Goal: Transaction & Acquisition: Subscribe to service/newsletter

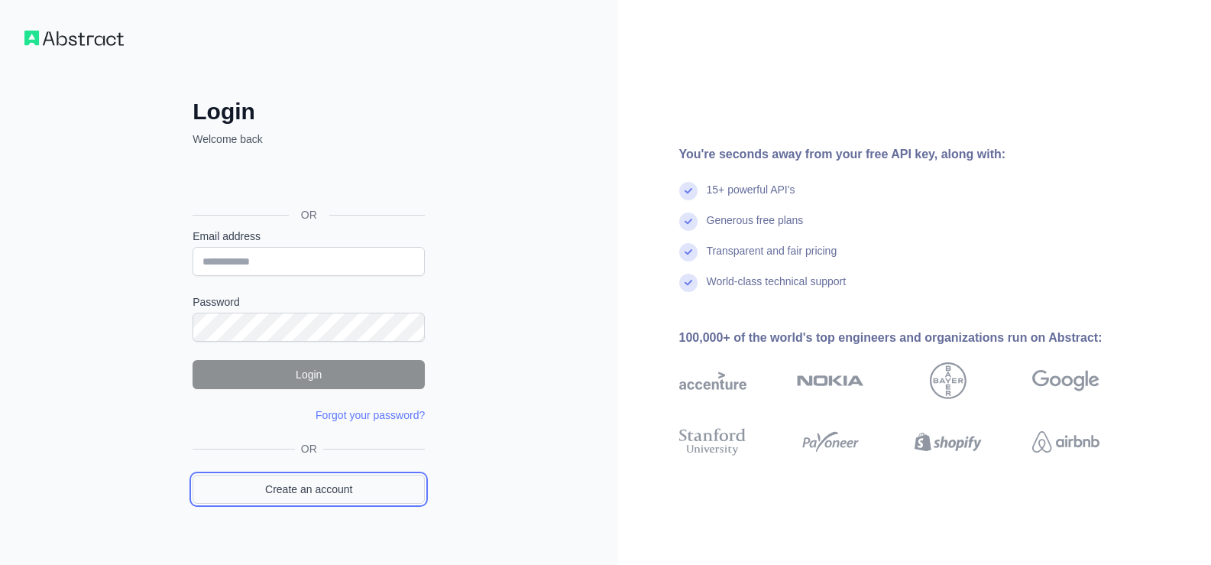
click at [334, 484] on link "Create an account" at bounding box center [309, 489] width 232 height 29
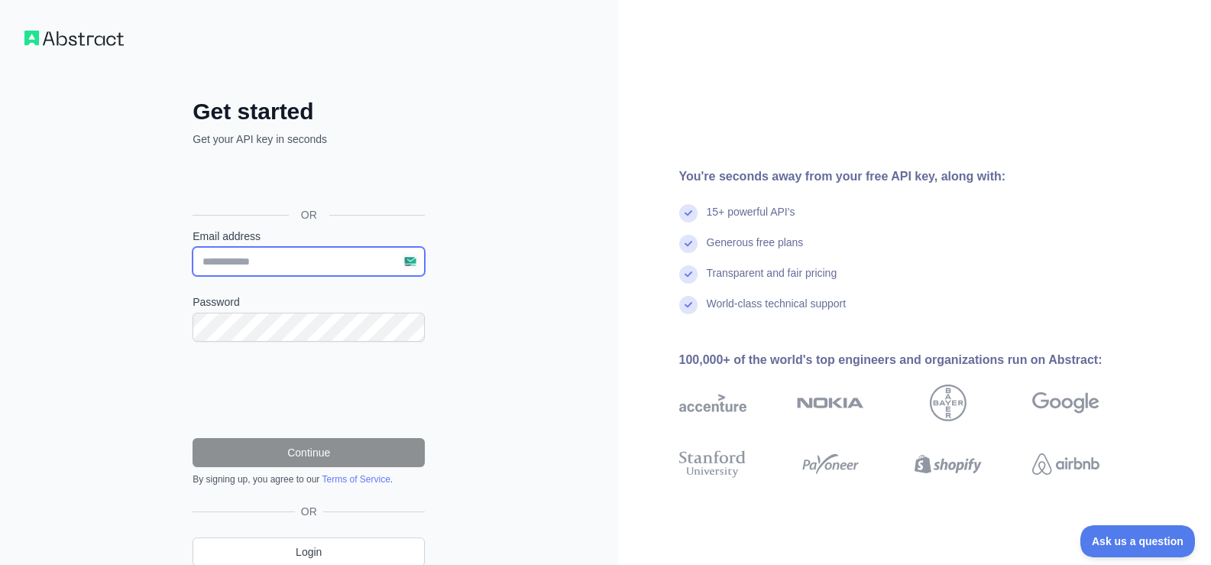
click at [258, 257] on input "Email address" at bounding box center [309, 261] width 232 height 29
paste input "**********"
type input "**********"
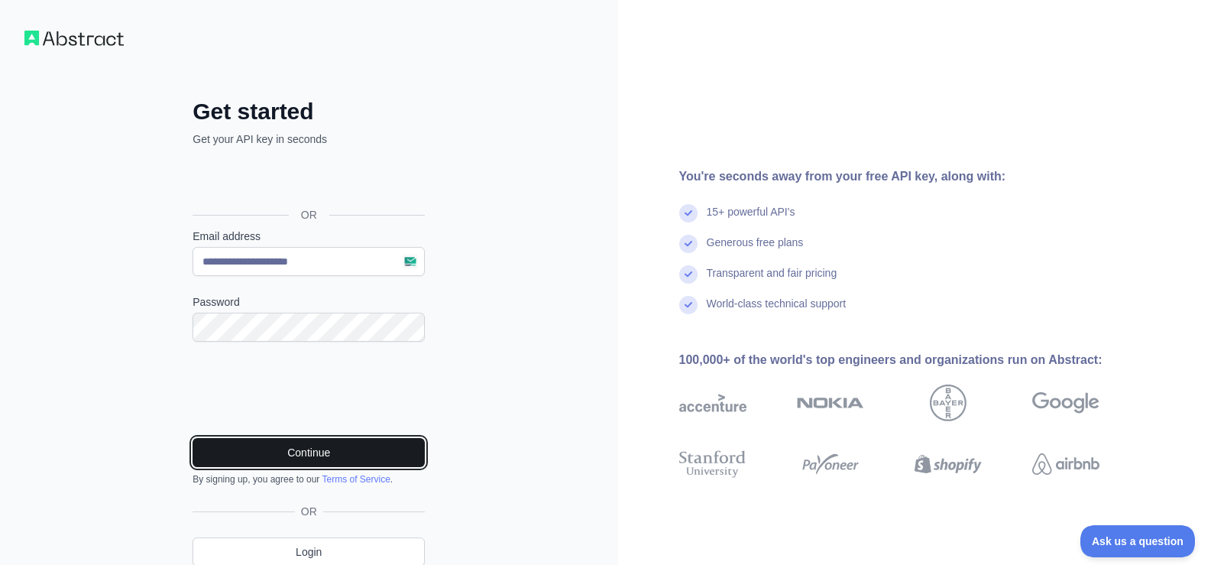
click at [285, 446] on button "Continue" at bounding box center [309, 452] width 232 height 29
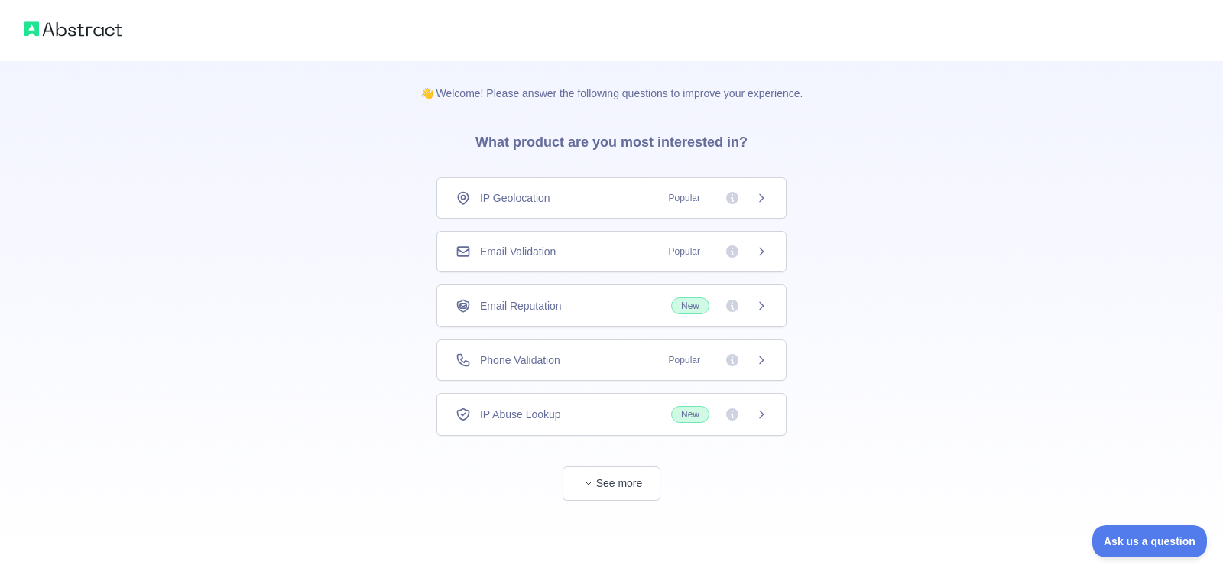
drag, startPoint x: 255, startPoint y: 345, endPoint x: 307, endPoint y: 320, distance: 57.4
click at [307, 320] on div "👋 Welcome! Please answer the following questions to improve your experience. Wh…" at bounding box center [611, 281] width 1223 height 562
click at [676, 251] on span "Popular" at bounding box center [685, 251] width 50 height 15
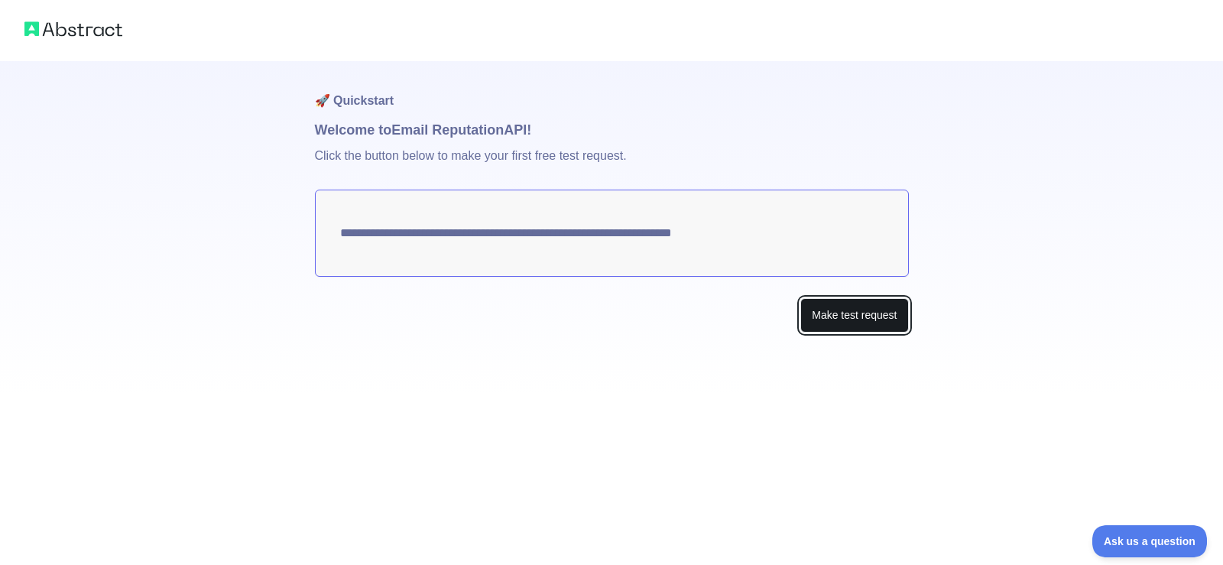
click at [815, 319] on button "Make test request" at bounding box center [854, 315] width 108 height 34
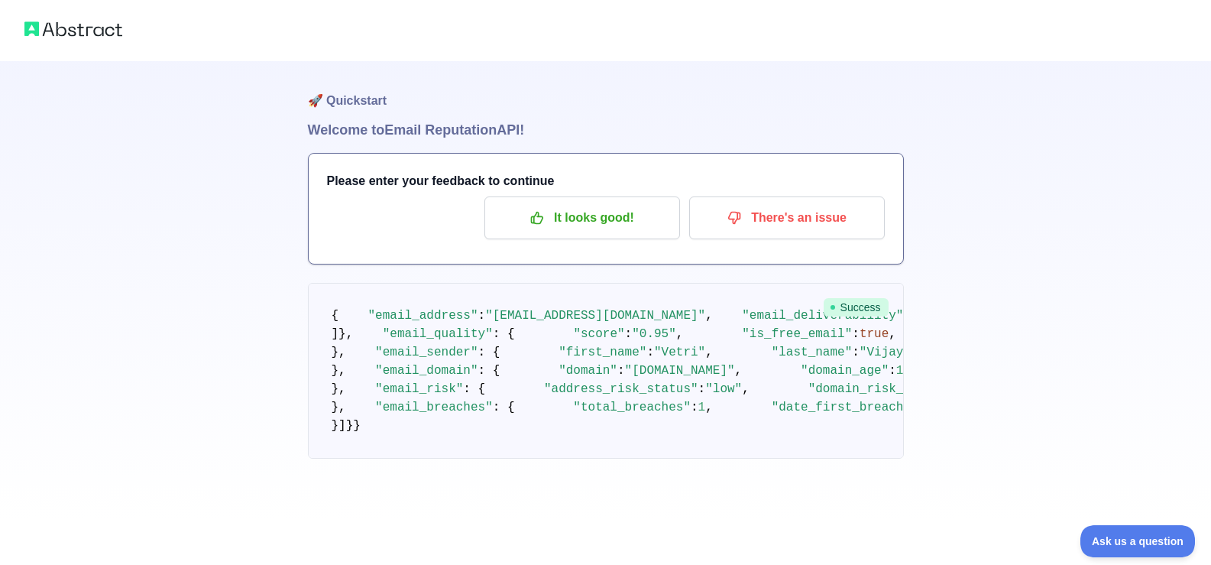
click at [858, 300] on span "Success" at bounding box center [856, 307] width 65 height 18
click at [609, 214] on p "It looks good!" at bounding box center [582, 218] width 173 height 26
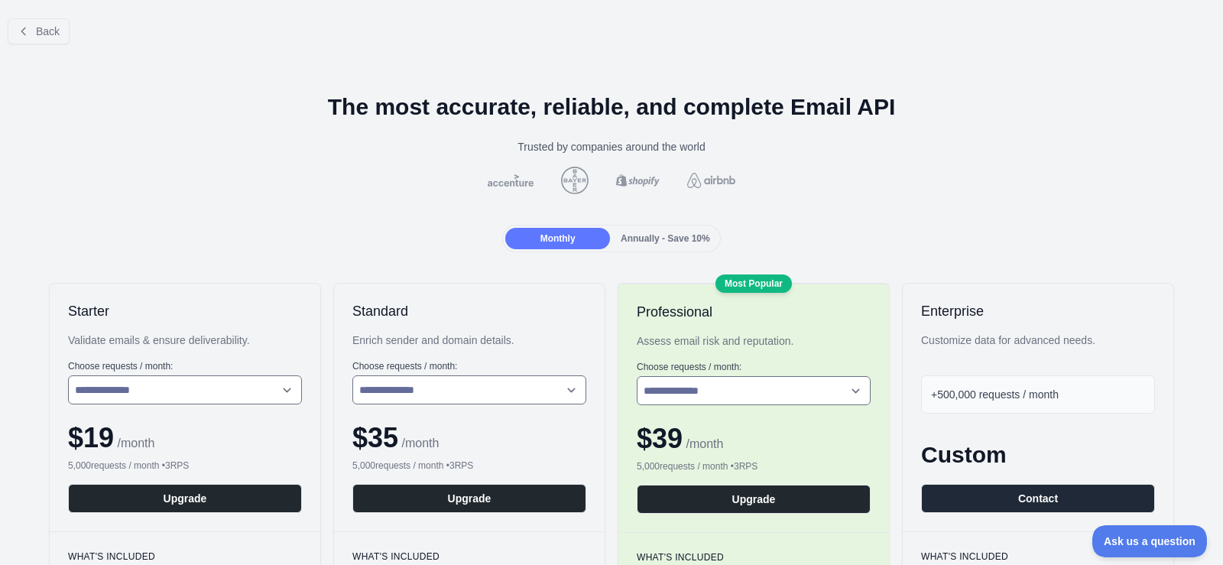
click at [497, 170] on div at bounding box center [611, 181] width 1198 height 28
click at [17, 35] on button "Back" at bounding box center [39, 31] width 62 height 26
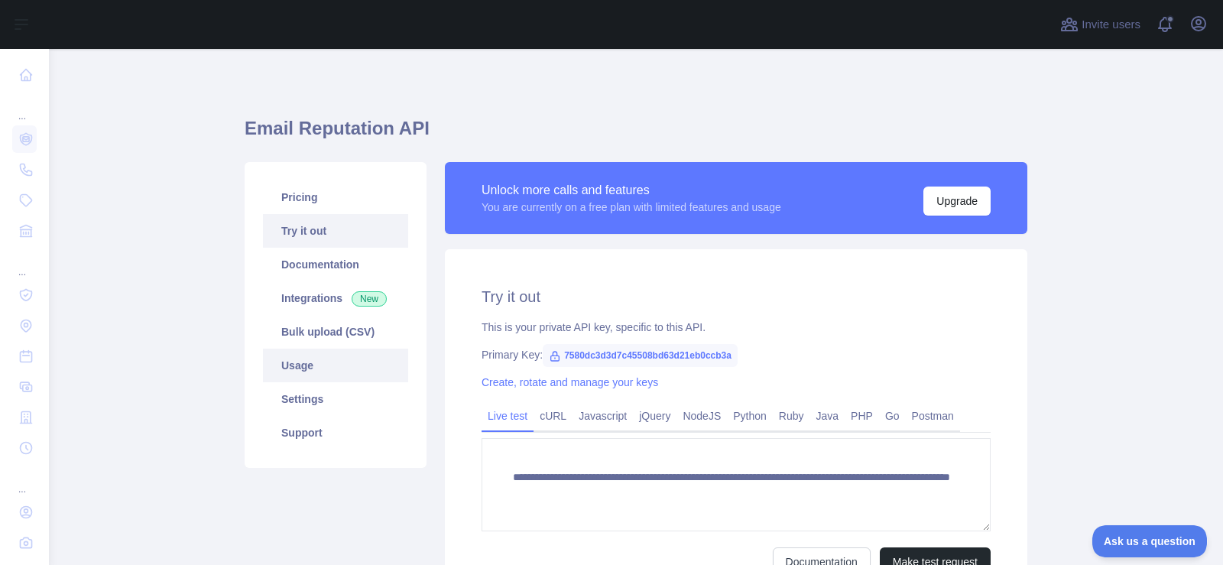
click at [310, 368] on link "Usage" at bounding box center [335, 366] width 145 height 34
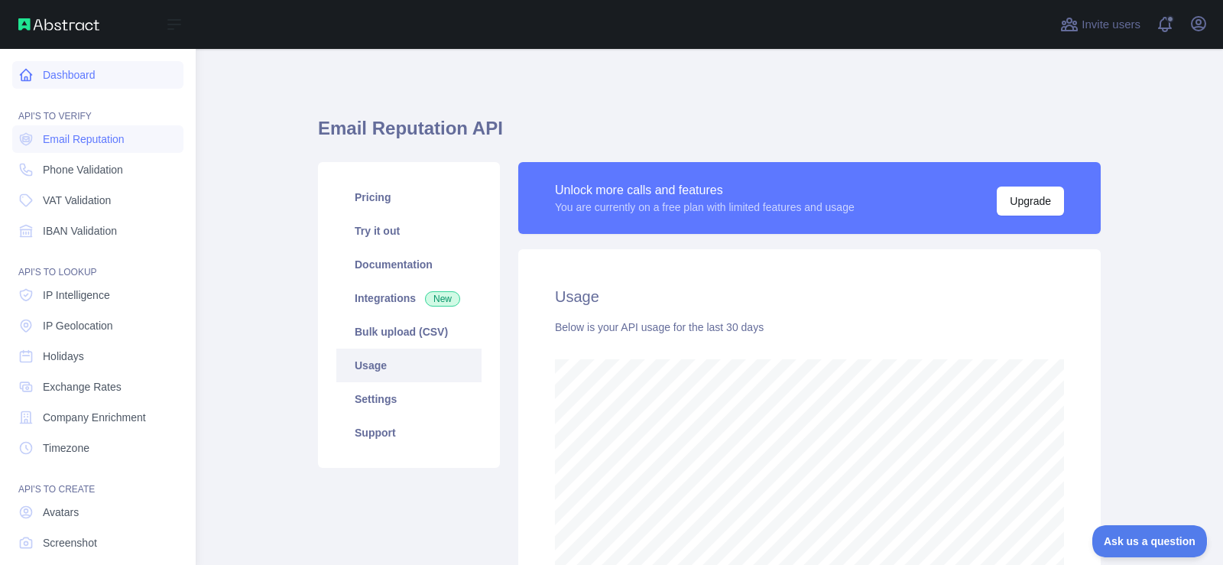
click at [98, 77] on link "Dashboard" at bounding box center [97, 75] width 171 height 28
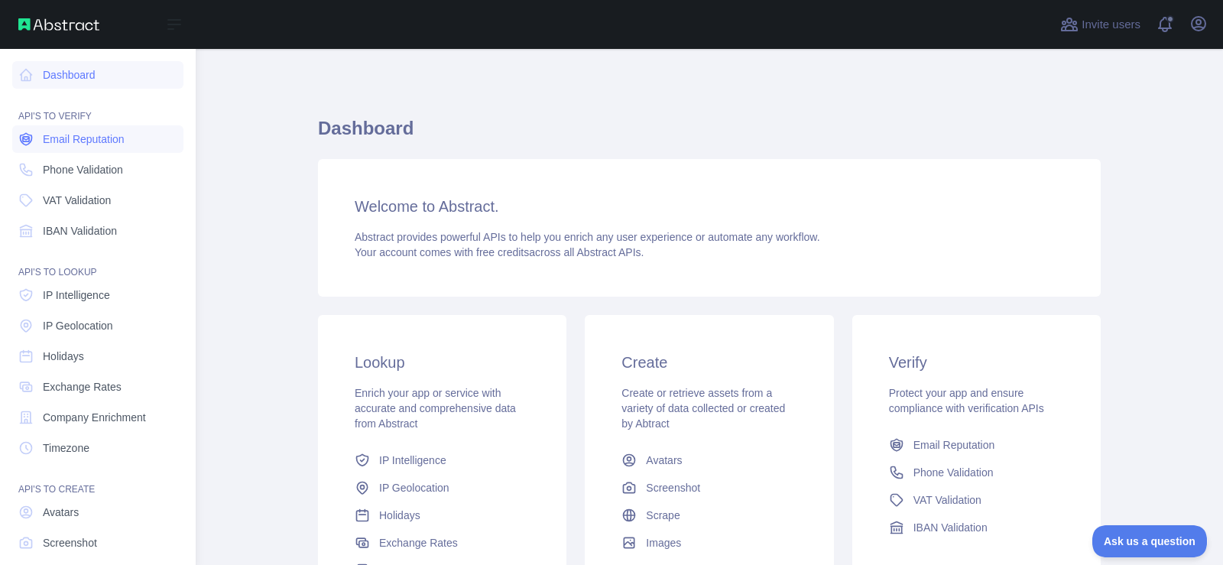
click at [98, 142] on span "Email Reputation" at bounding box center [84, 138] width 82 height 15
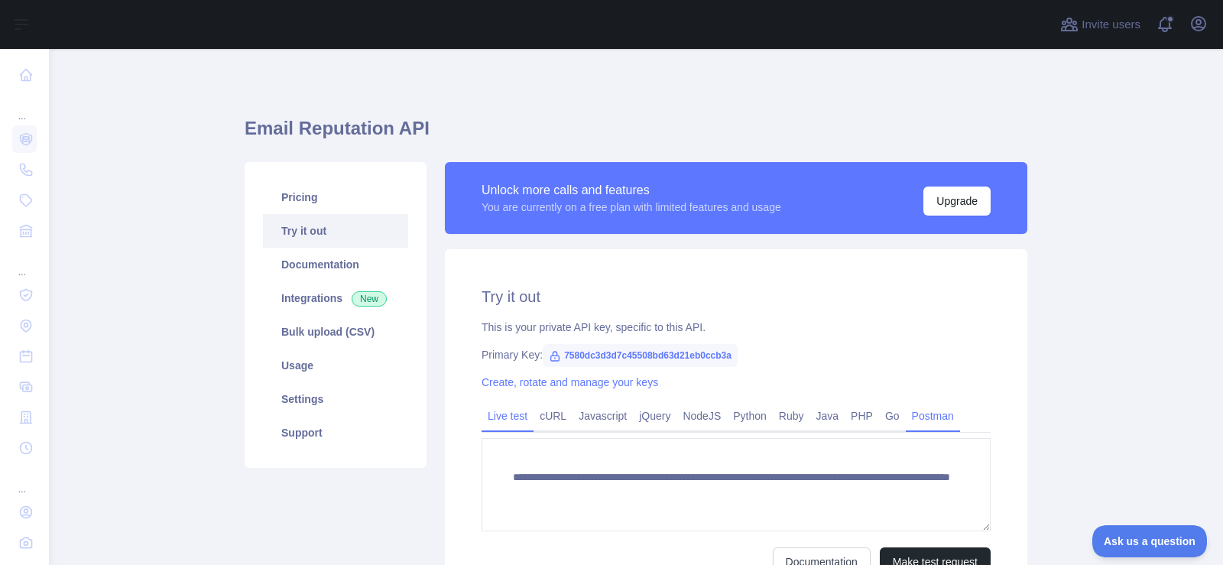
click at [936, 414] on link "Postman" at bounding box center [933, 416] width 54 height 24
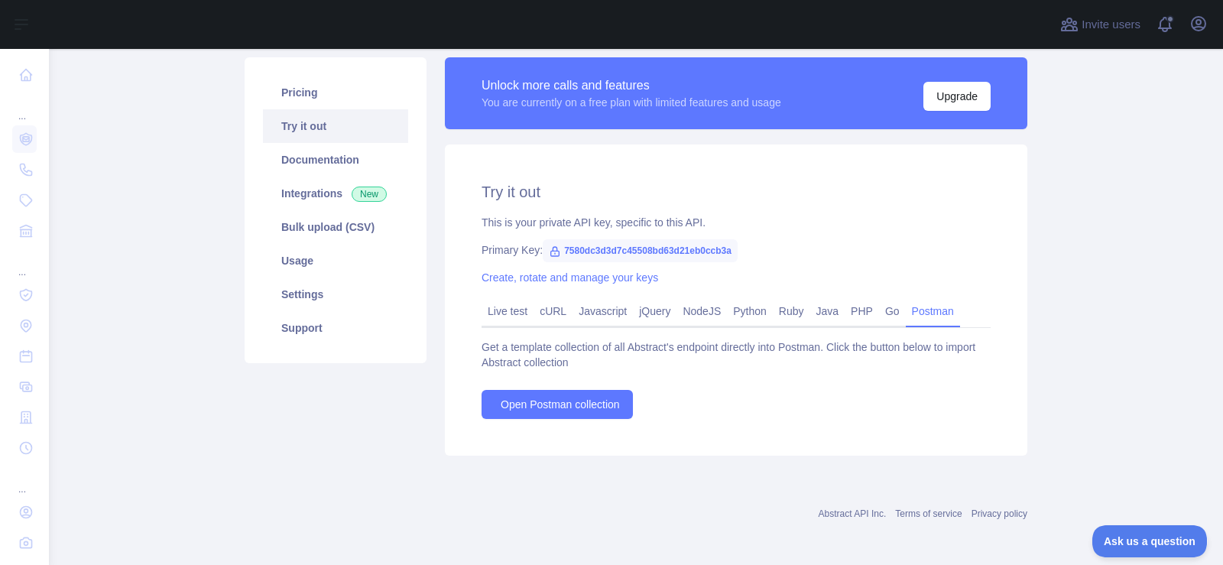
scroll to position [109, 0]
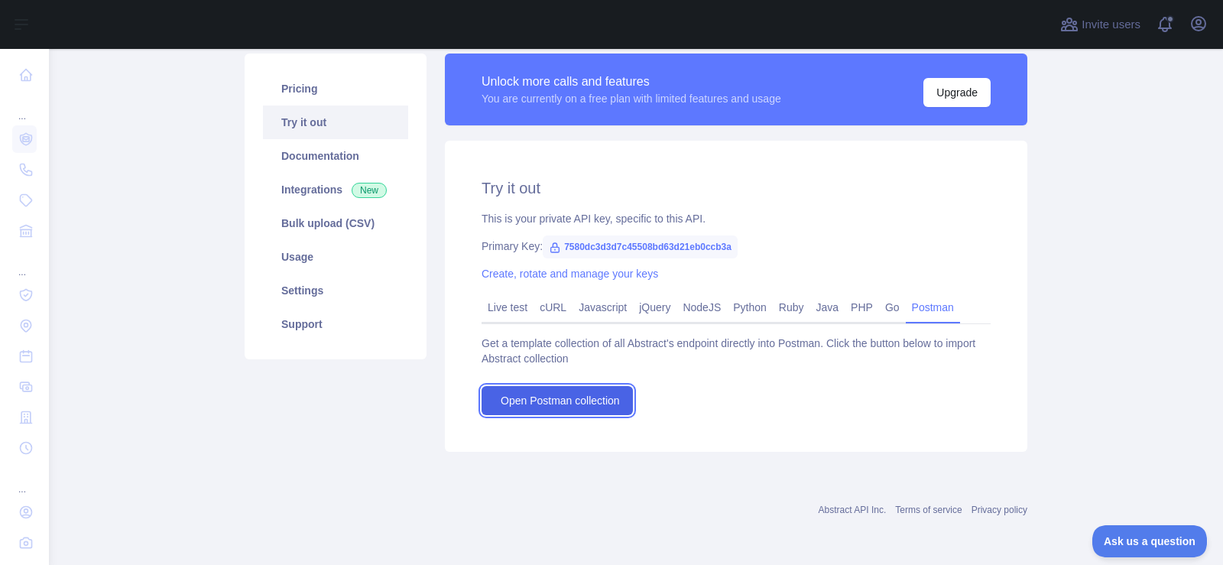
click at [591, 403] on span "Open Postman collection" at bounding box center [560, 400] width 119 height 15
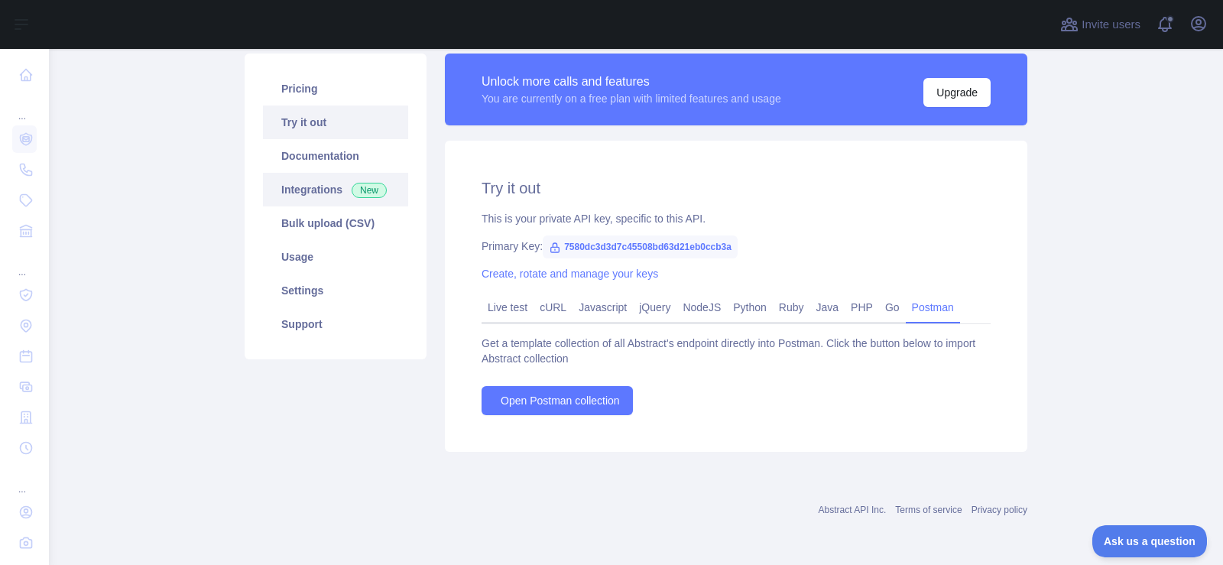
click at [291, 190] on link "Integrations New" at bounding box center [335, 190] width 145 height 34
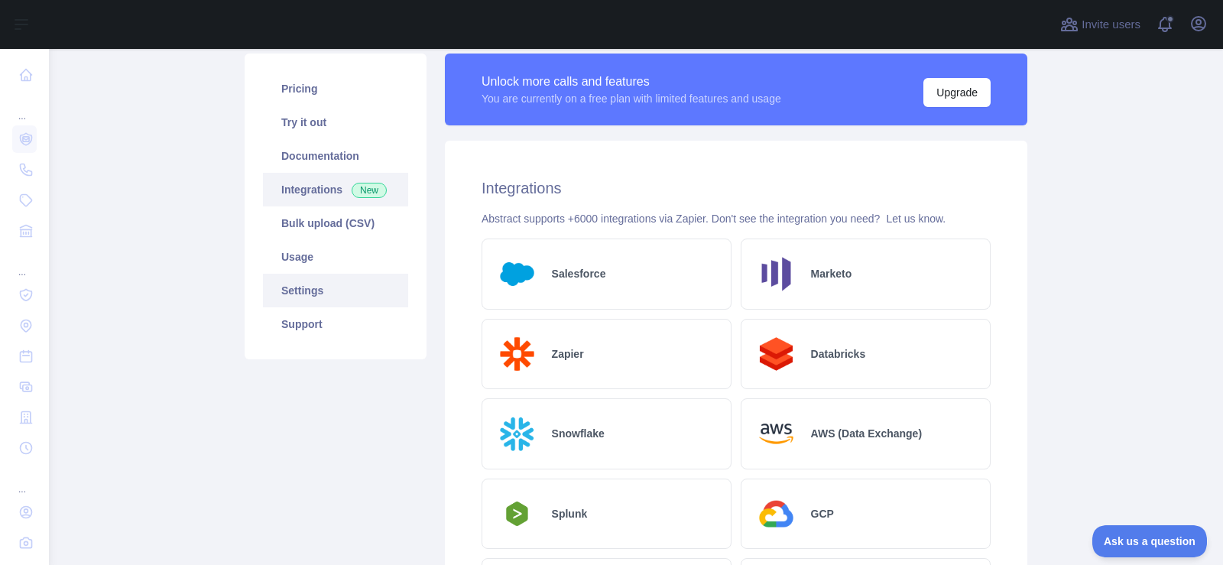
scroll to position [32, 0]
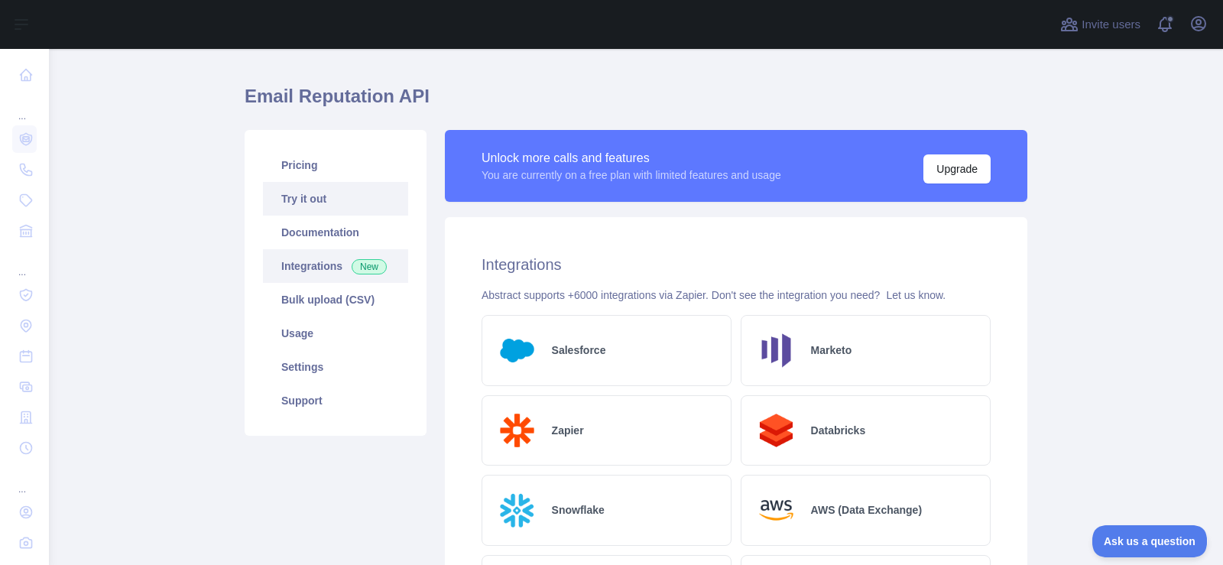
click at [317, 206] on link "Try it out" at bounding box center [335, 199] width 145 height 34
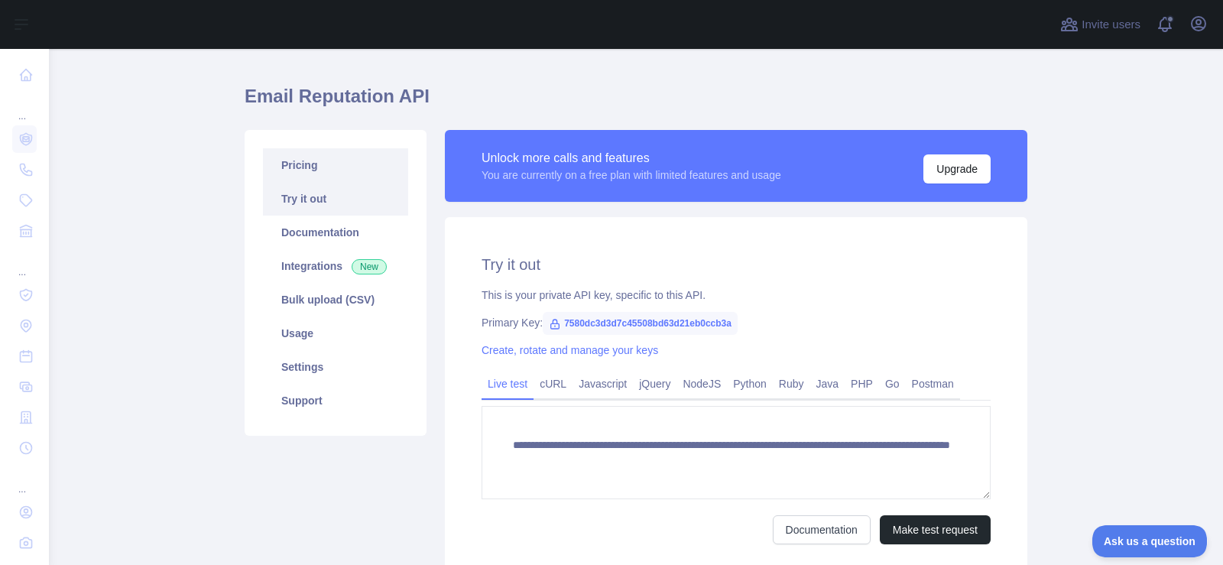
click at [321, 172] on link "Pricing" at bounding box center [335, 165] width 145 height 34
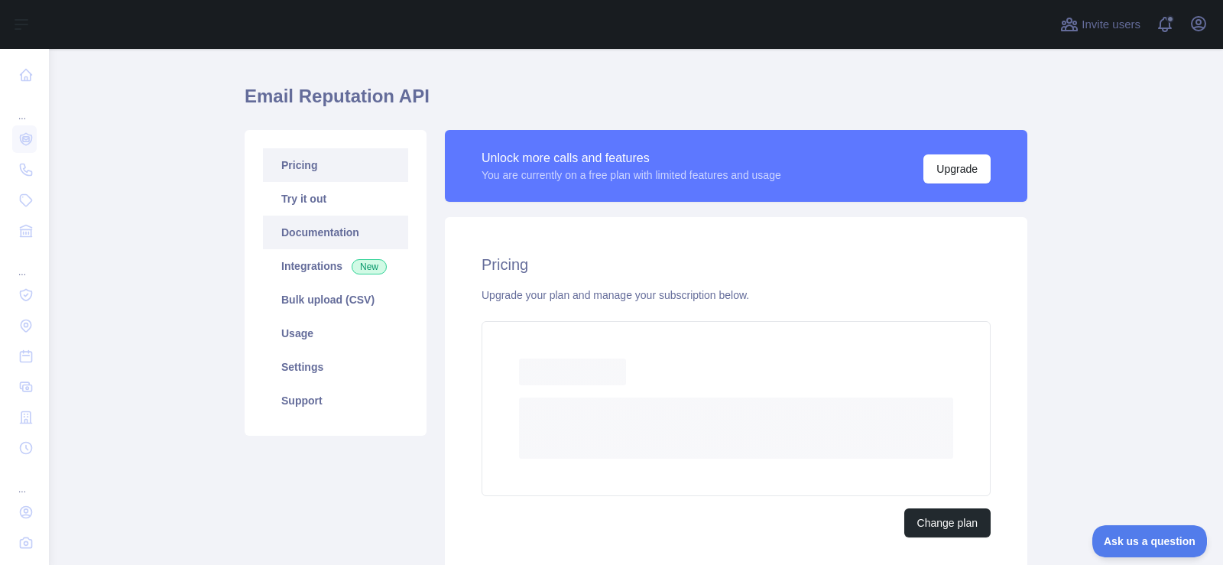
click at [317, 224] on link "Documentation" at bounding box center [335, 233] width 145 height 34
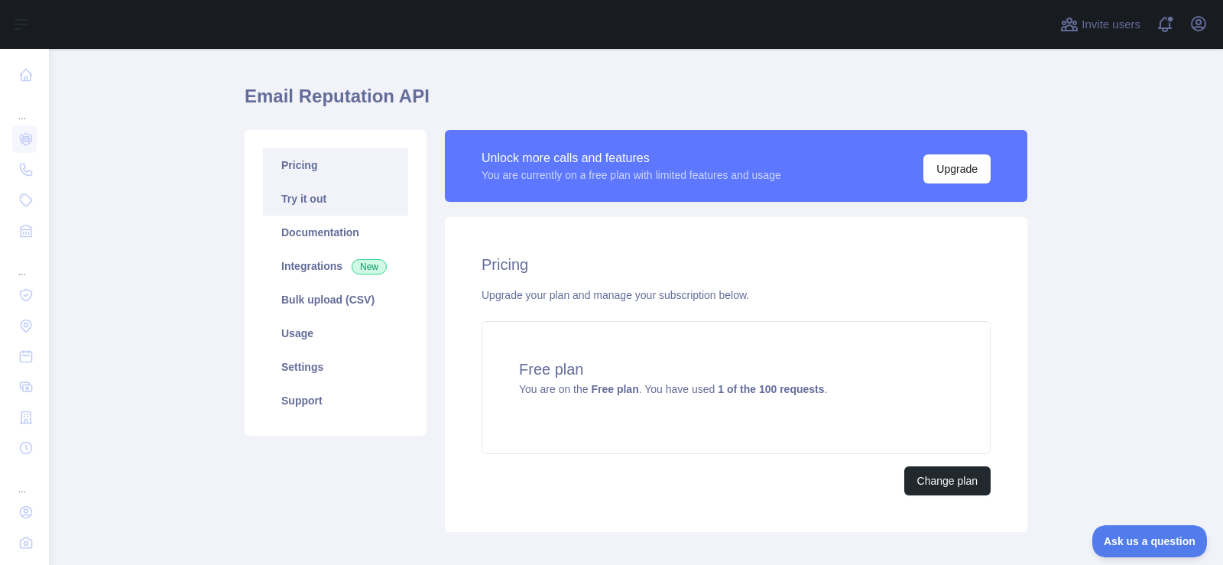
click at [321, 209] on link "Try it out" at bounding box center [335, 199] width 145 height 34
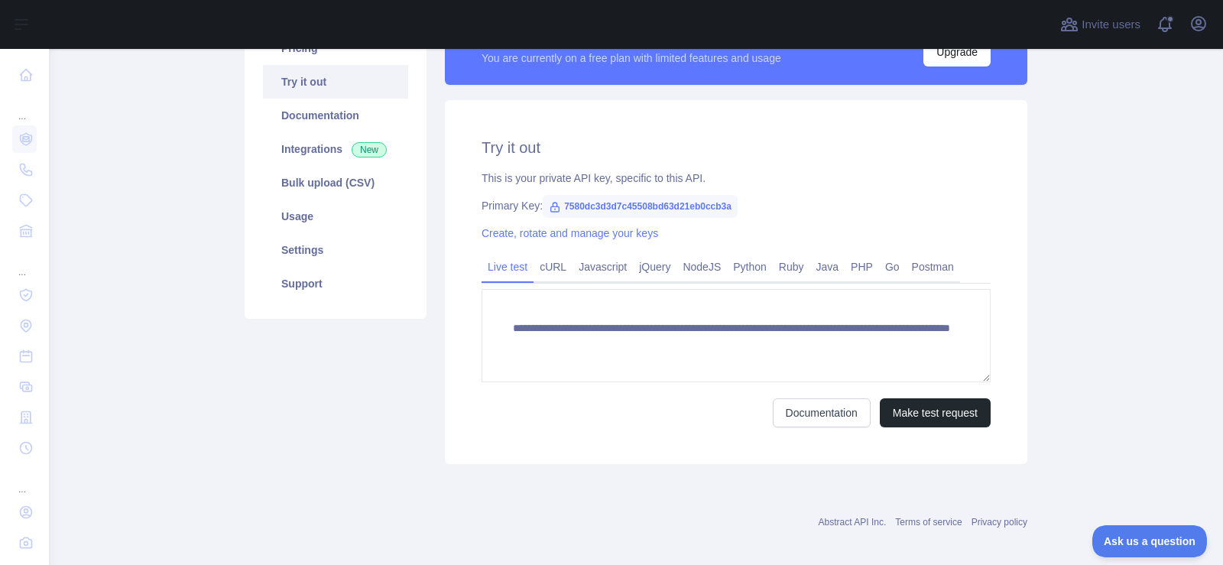
scroll to position [161, 0]
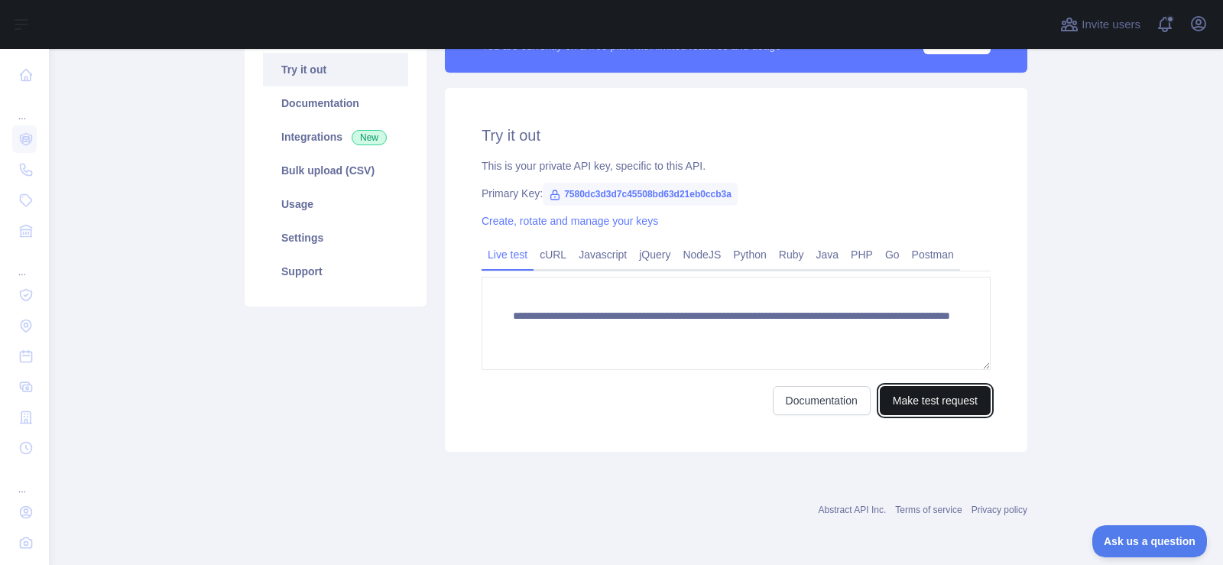
click at [913, 397] on button "Make test request" at bounding box center [935, 400] width 111 height 29
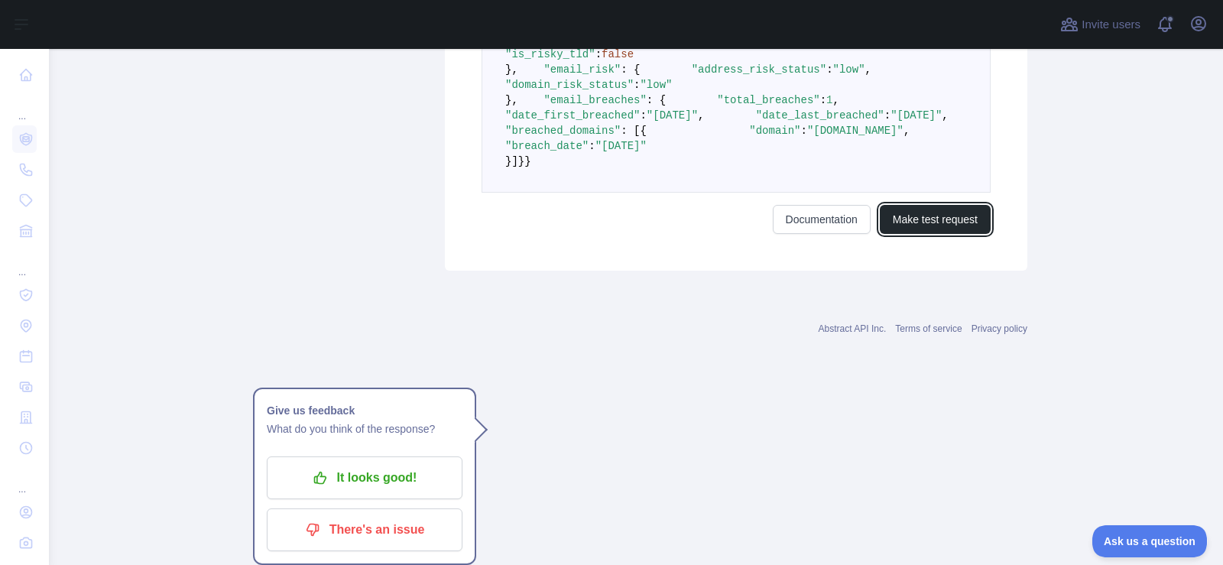
scroll to position [1160, 0]
